Goal: Task Accomplishment & Management: Manage account settings

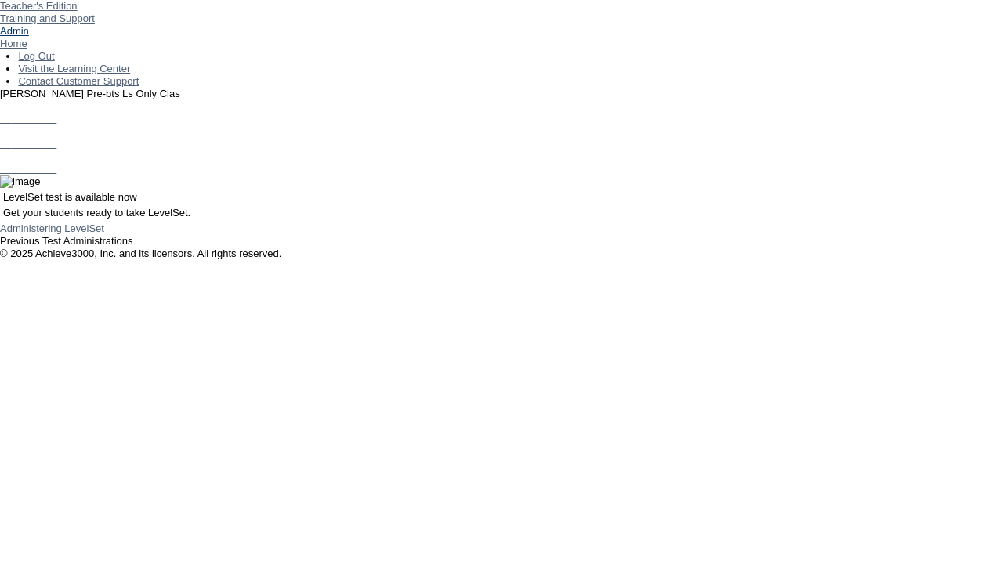
click at [29, 37] on link "Admin" at bounding box center [14, 31] width 29 height 12
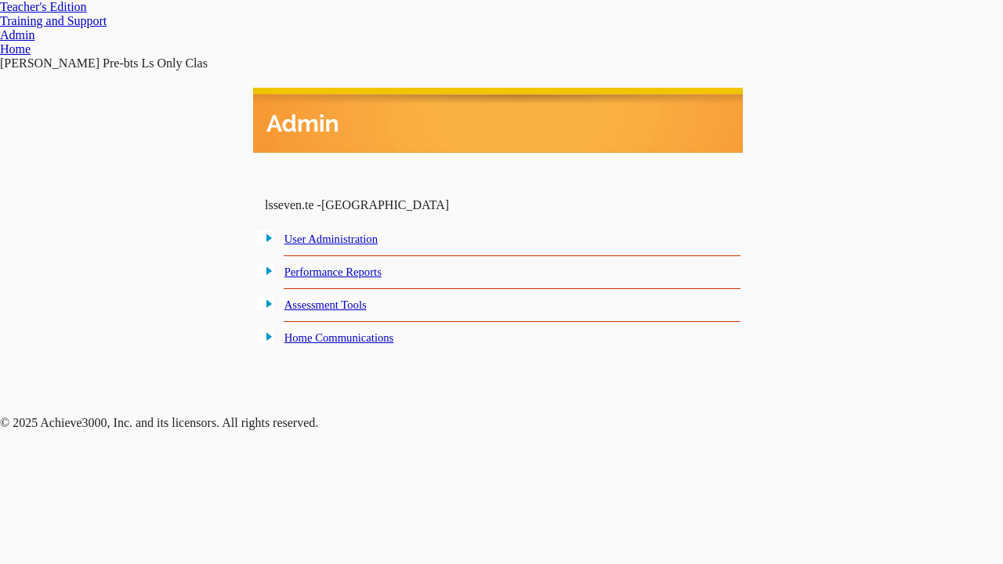
click at [347, 241] on link "User Administration" at bounding box center [331, 239] width 93 height 13
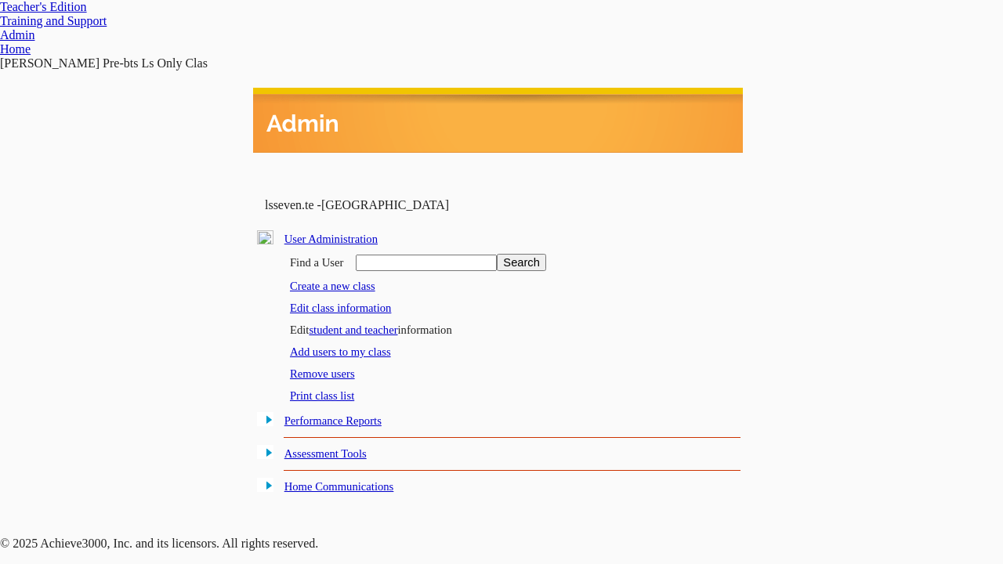
click at [367, 326] on link "student and teacher" at bounding box center [353, 330] width 89 height 13
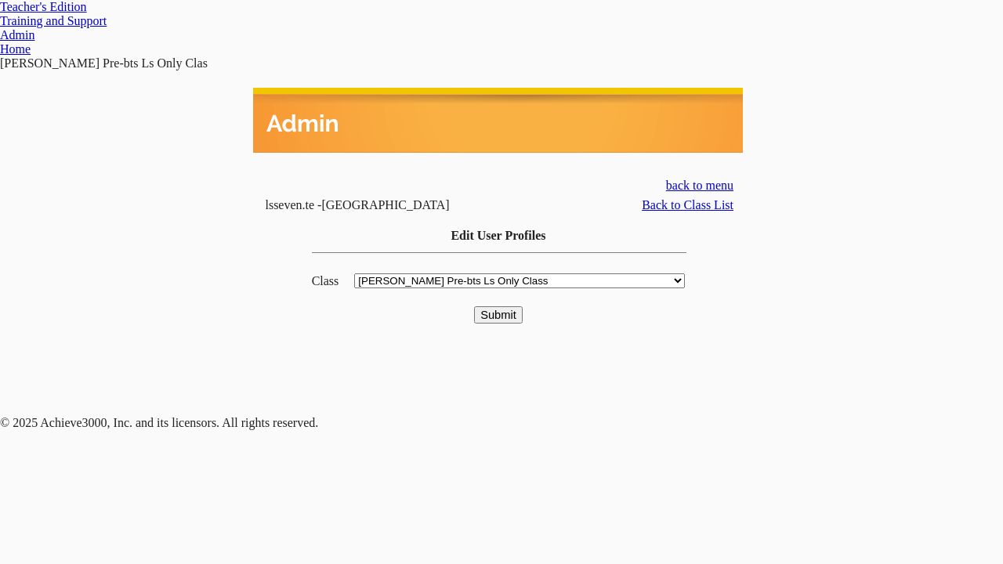
click at [499, 307] on input "Submit" at bounding box center [498, 315] width 49 height 17
